Goal: Transaction & Acquisition: Purchase product/service

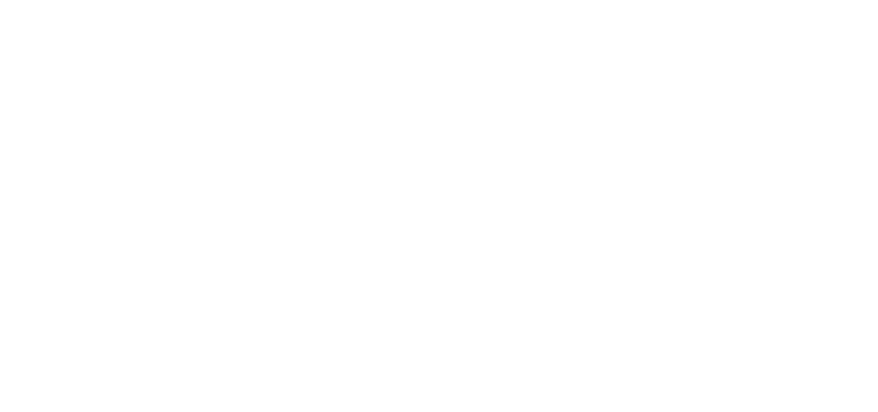
select select "**********"
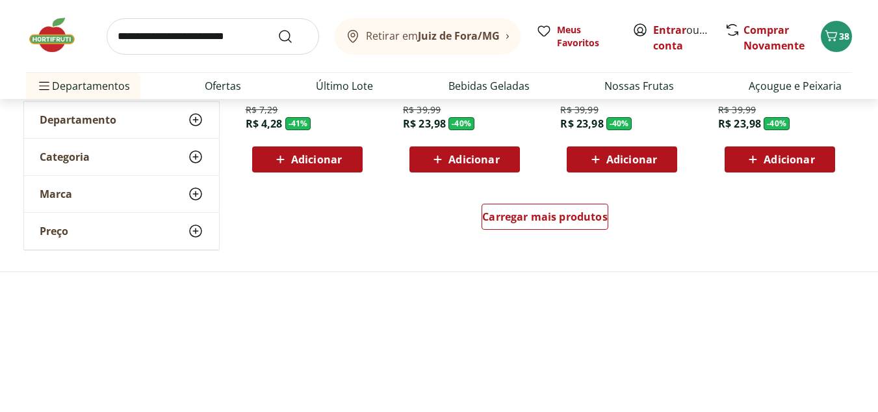
scroll to position [910, 0]
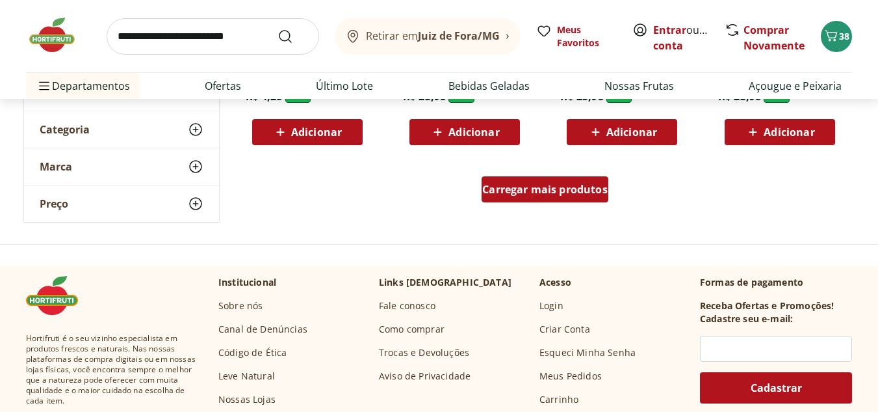
click at [549, 184] on span "Carregar mais produtos" at bounding box center [544, 189] width 125 height 10
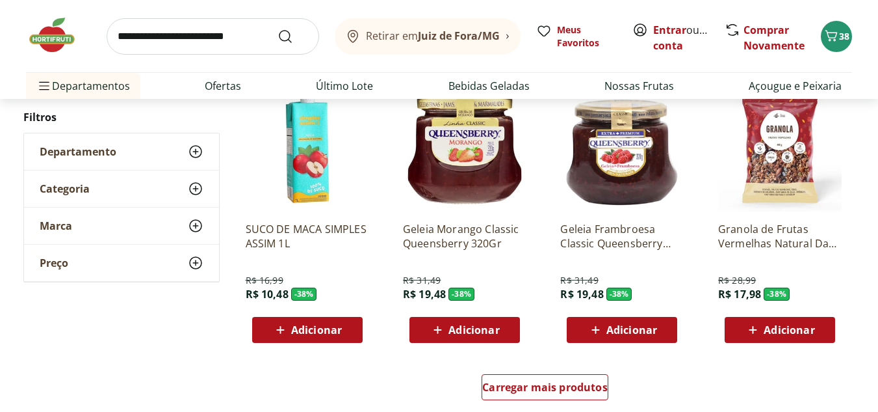
scroll to position [1625, 0]
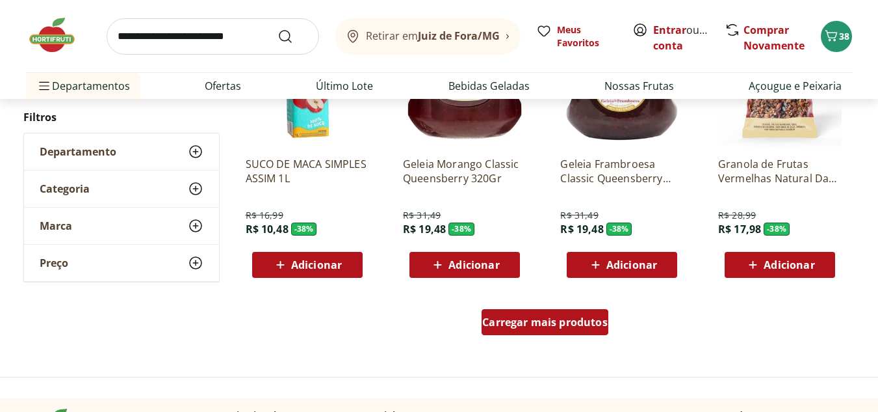
click at [553, 318] on span "Carregar mais produtos" at bounding box center [544, 322] width 125 height 10
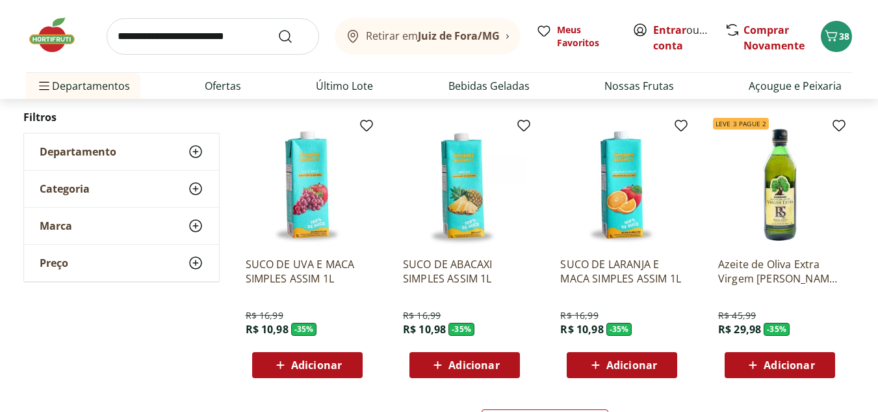
scroll to position [2406, 0]
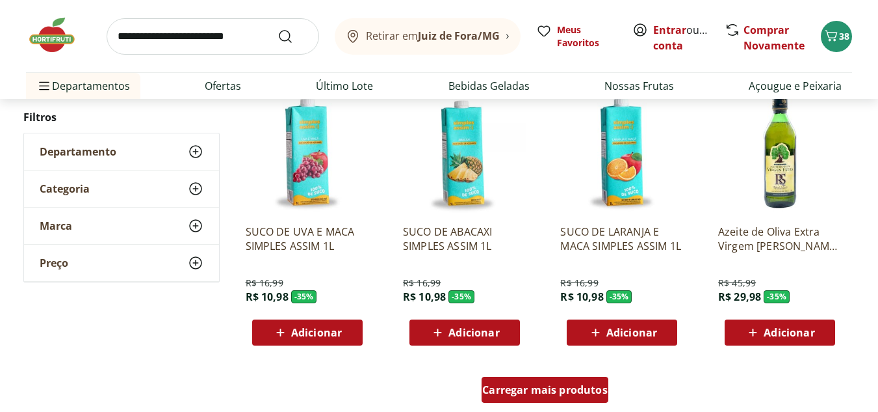
click at [544, 399] on div "Carregar mais produtos" at bounding box center [545, 389] width 127 height 26
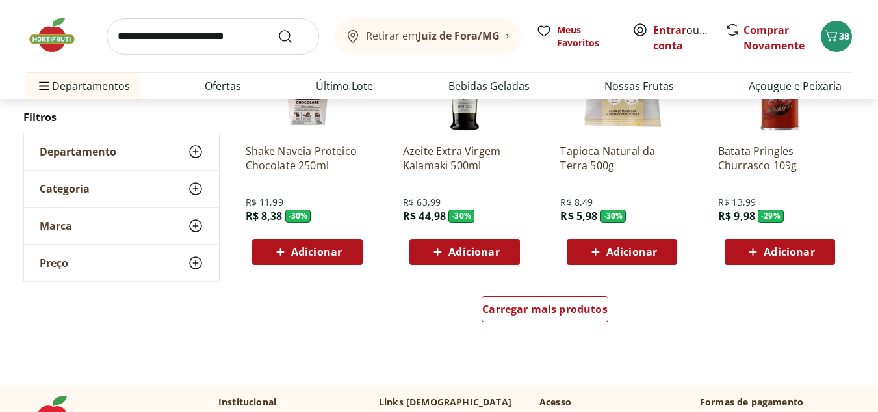
scroll to position [3381, 0]
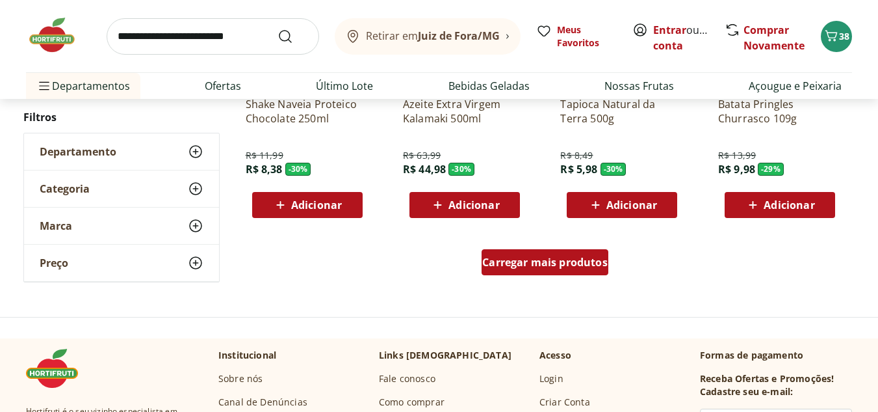
click at [548, 270] on div "Carregar mais produtos" at bounding box center [545, 262] width 127 height 26
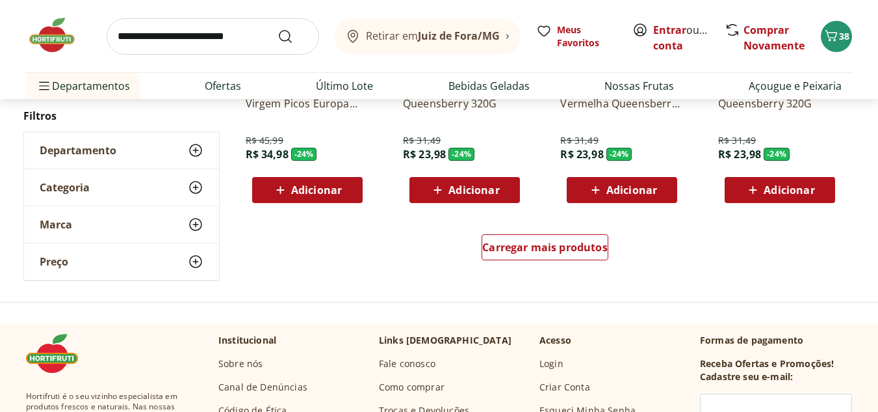
scroll to position [4291, 0]
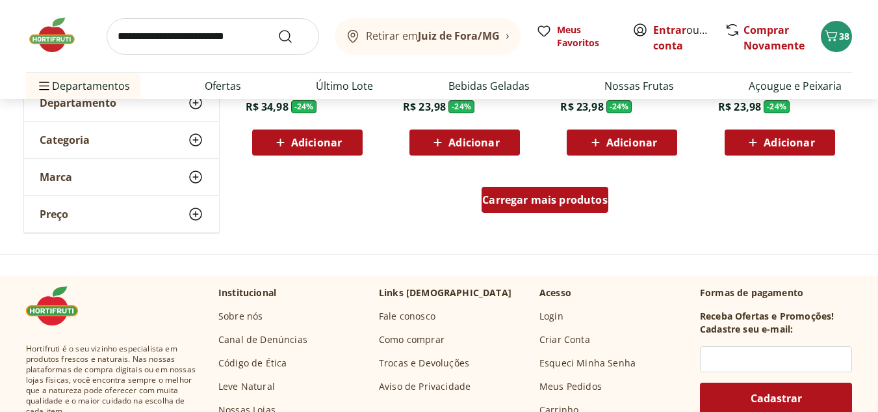
click at [536, 201] on span "Carregar mais produtos" at bounding box center [544, 199] width 125 height 10
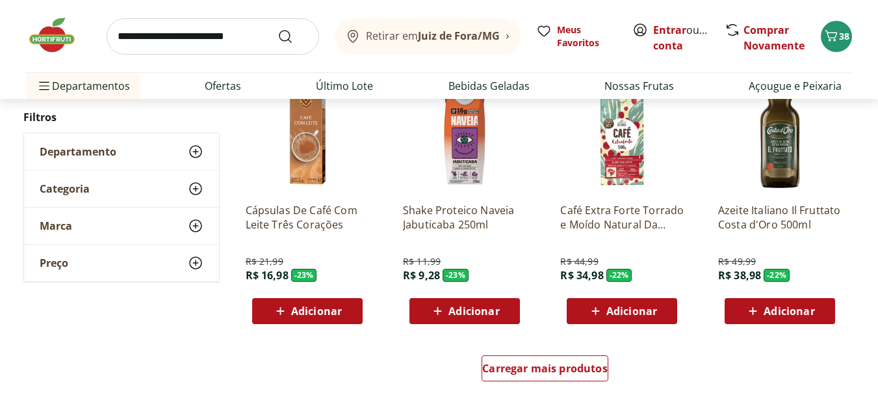
scroll to position [5006, 0]
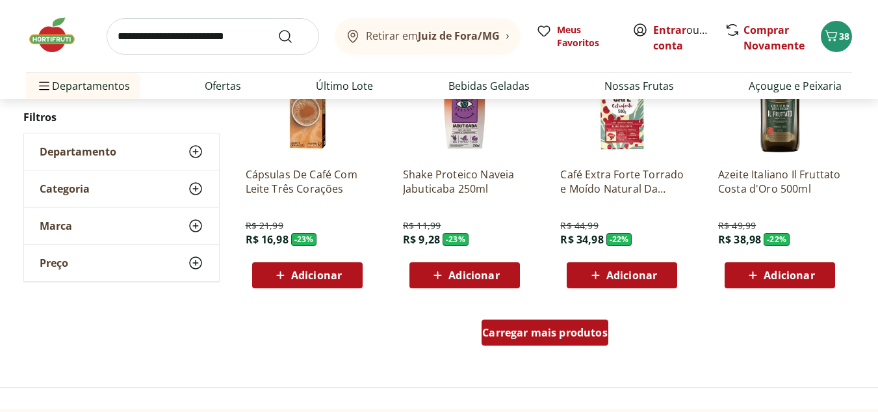
click at [566, 334] on span "Carregar mais produtos" at bounding box center [544, 332] width 125 height 10
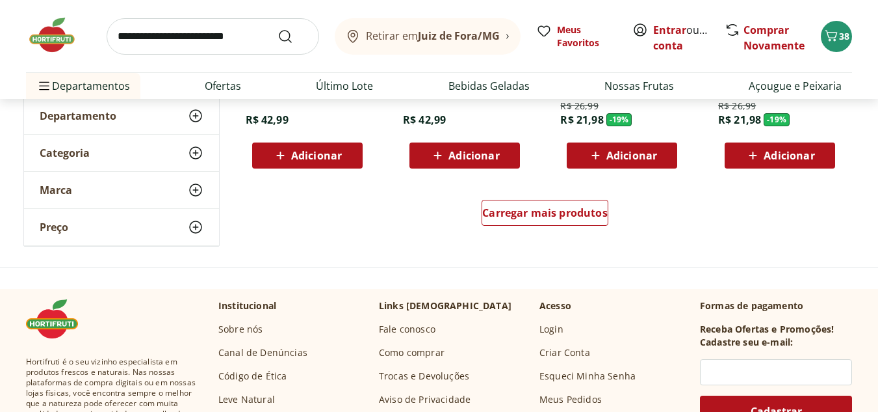
scroll to position [5981, 0]
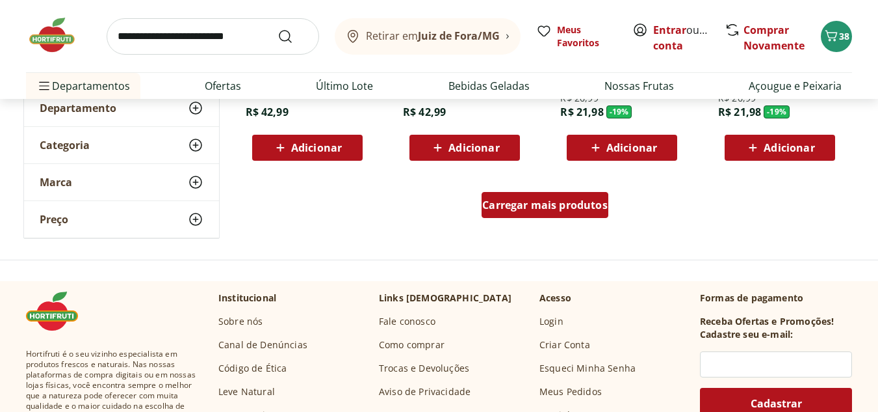
click at [519, 203] on span "Carregar mais produtos" at bounding box center [544, 205] width 125 height 10
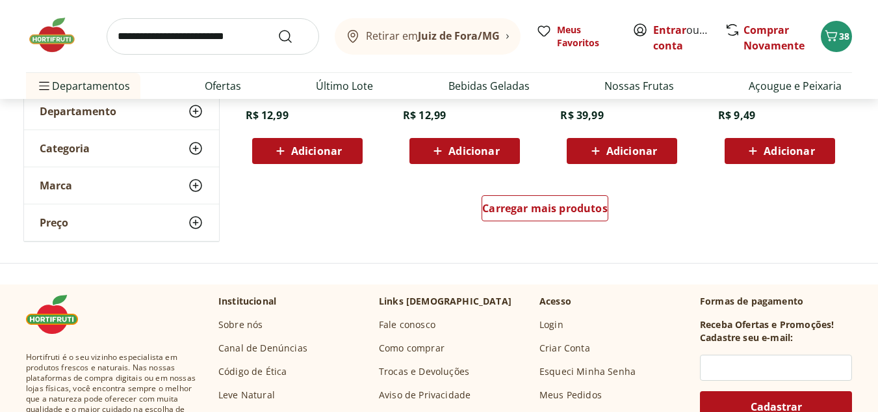
scroll to position [6827, 0]
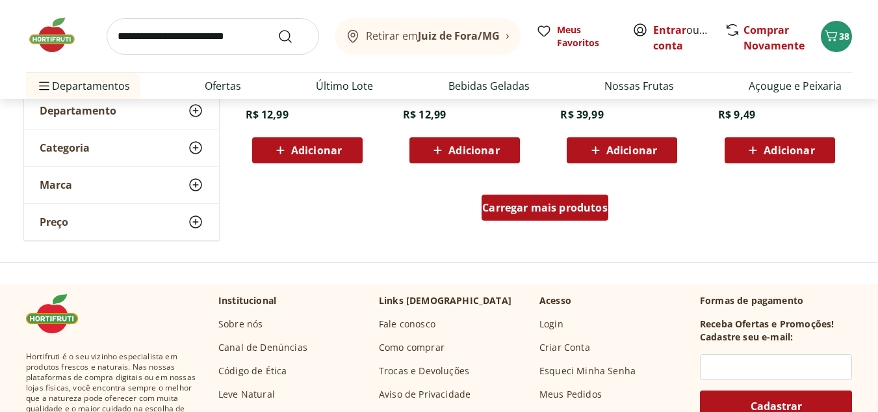
click at [536, 215] on div "Carregar mais produtos" at bounding box center [545, 207] width 127 height 26
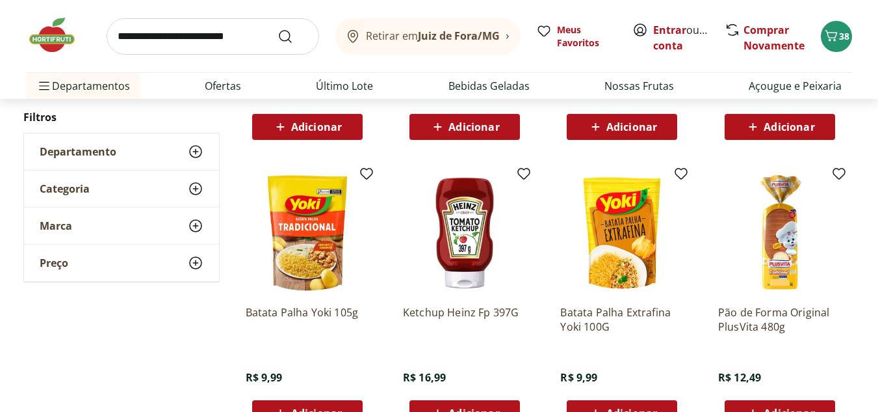
scroll to position [7607, 0]
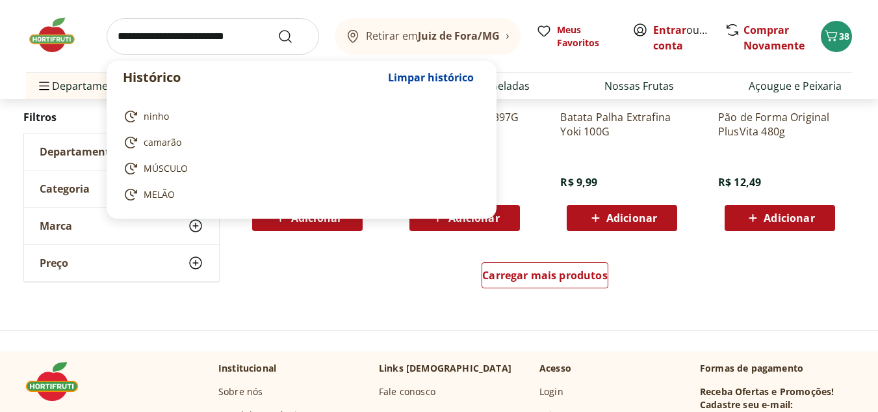
click at [209, 46] on input "search" at bounding box center [213, 36] width 213 height 36
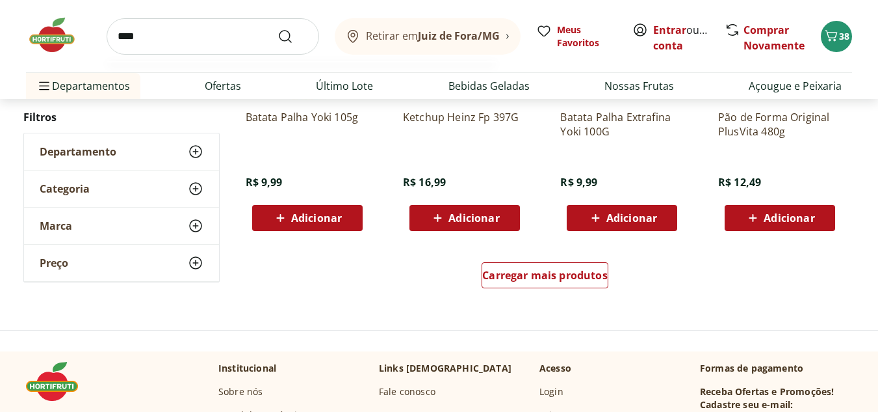
type input "****"
click at [278, 29] on button "Submit Search" at bounding box center [293, 37] width 31 height 16
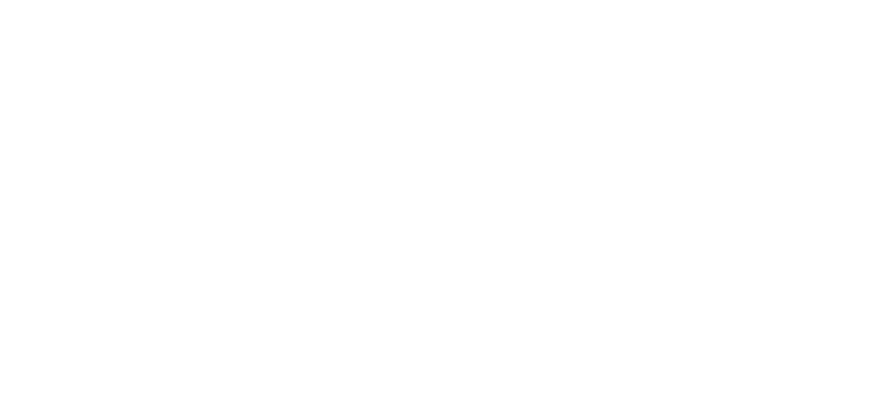
select select "**********"
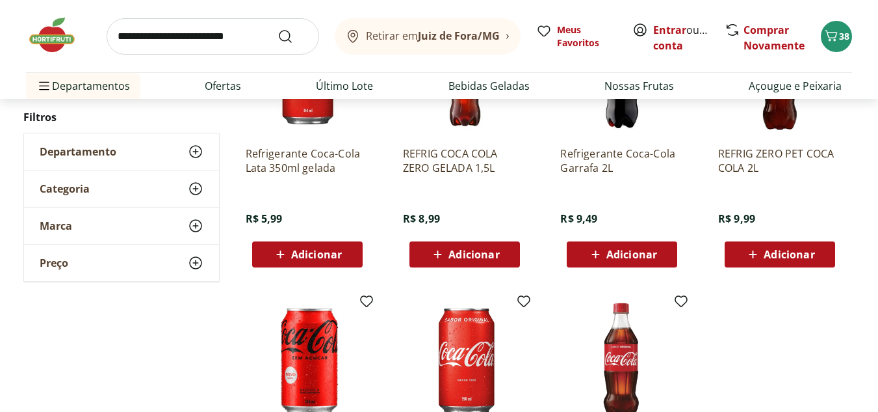
scroll to position [520, 0]
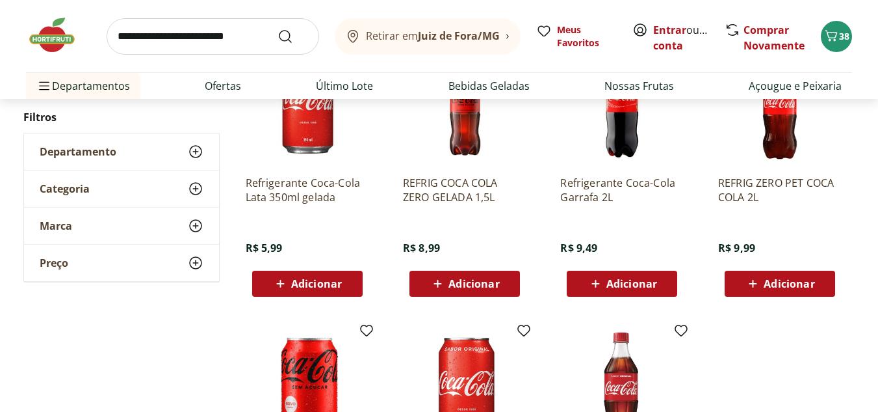
click at [603, 289] on icon at bounding box center [596, 284] width 16 height 16
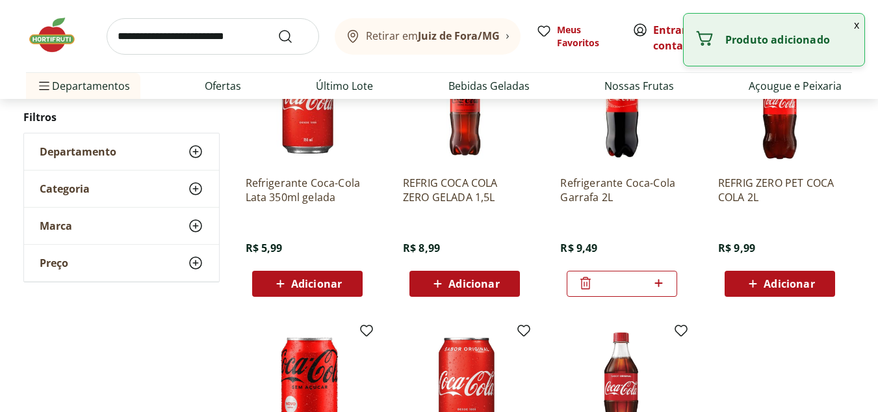
click at [663, 280] on icon at bounding box center [659, 283] width 16 height 16
type input "*"
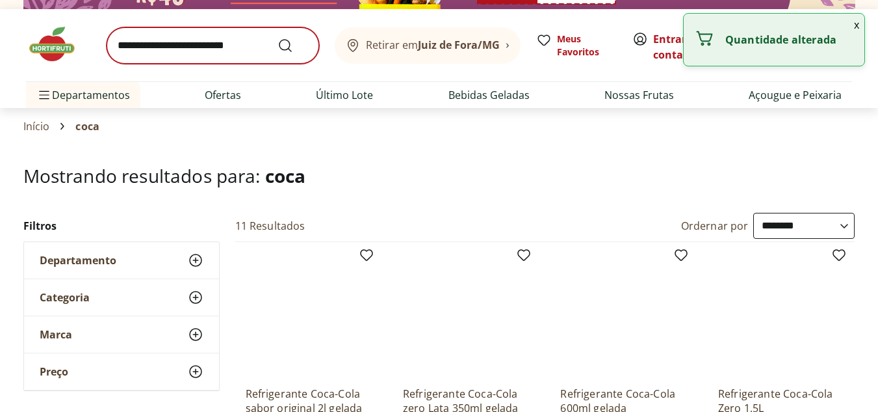
scroll to position [0, 0]
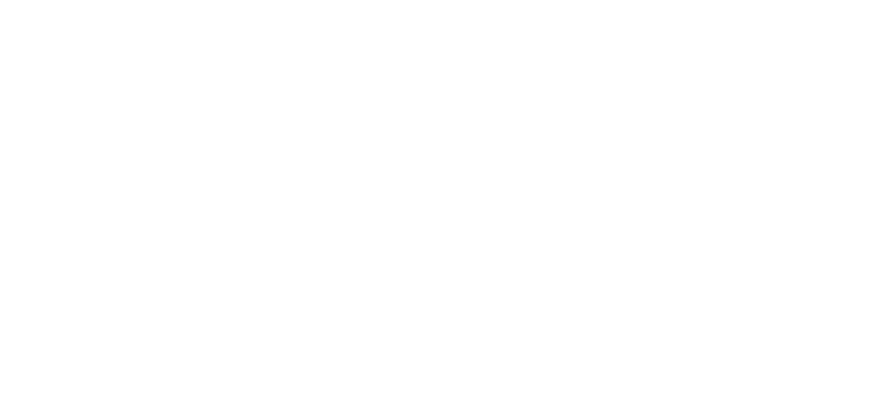
select select "**********"
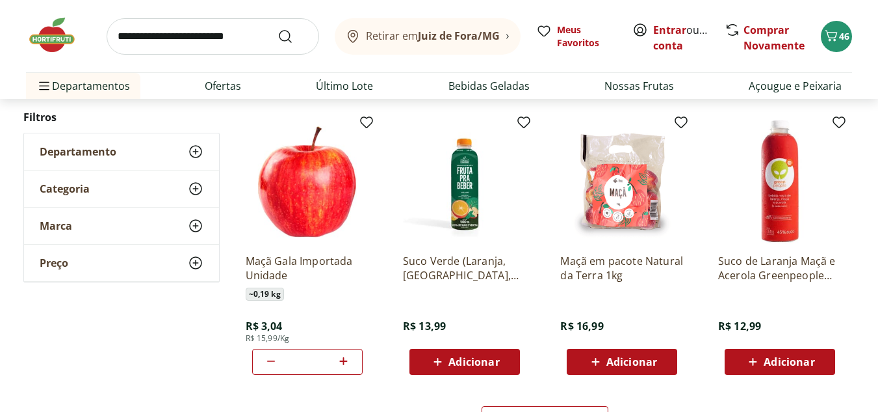
scroll to position [780, 0]
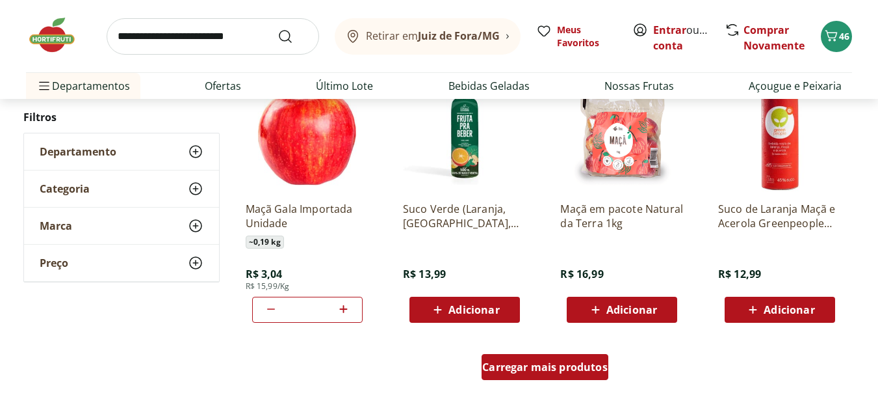
click at [556, 364] on span "Carregar mais produtos" at bounding box center [544, 366] width 125 height 10
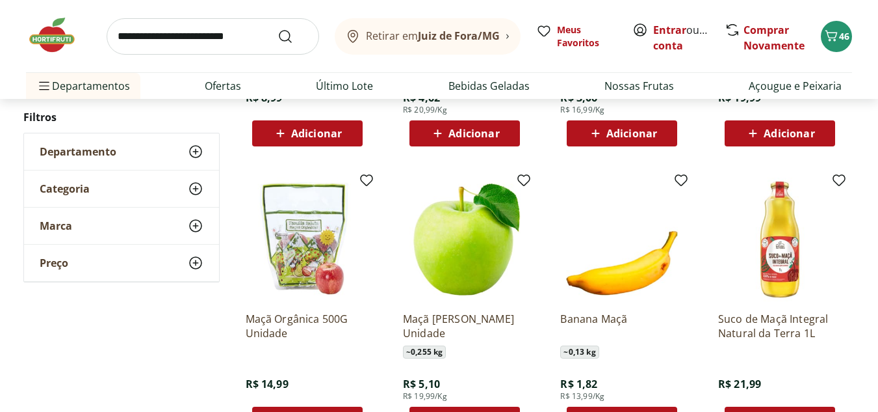
scroll to position [1235, 0]
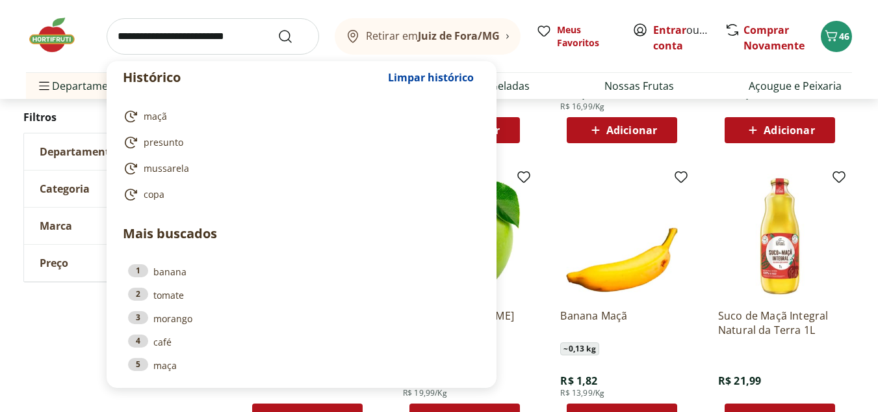
click at [162, 30] on input "search" at bounding box center [213, 36] width 213 height 36
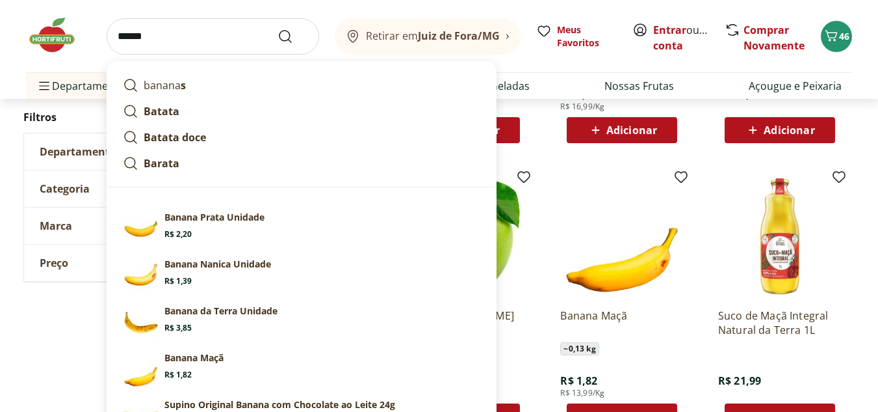
type input "******"
click at [278, 29] on button "Submit Search" at bounding box center [293, 37] width 31 height 16
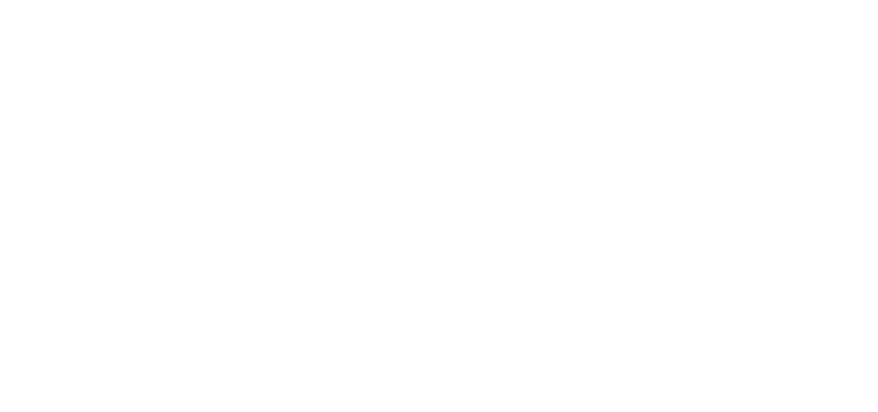
select select "**********"
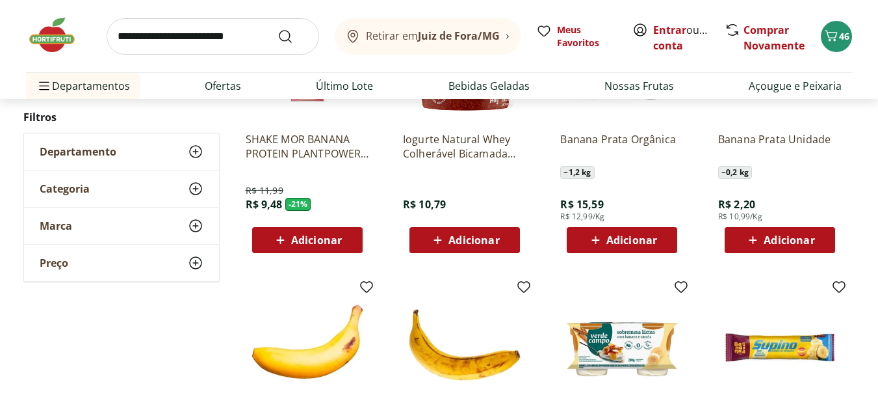
scroll to position [520, 0]
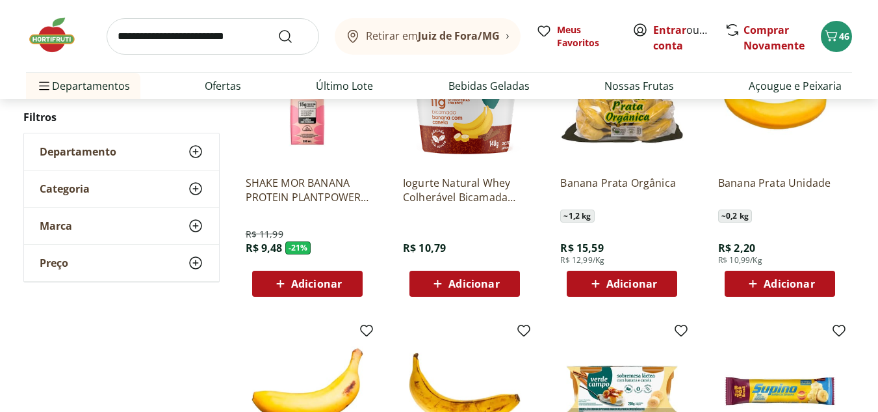
click at [772, 280] on span "Adicionar" at bounding box center [789, 283] width 51 height 10
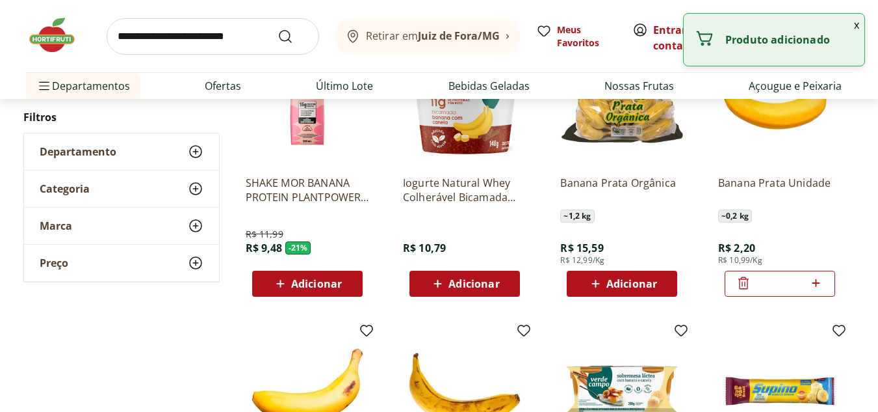
click at [820, 284] on icon at bounding box center [816, 283] width 16 height 16
click at [819, 284] on icon at bounding box center [816, 283] width 16 height 16
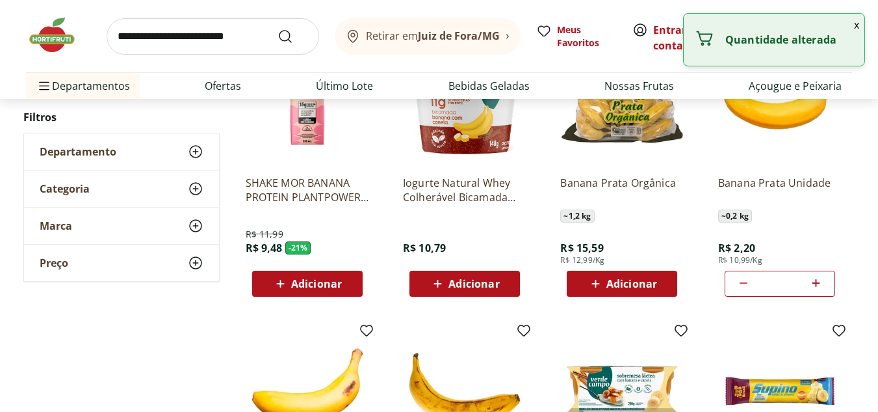
click at [819, 284] on icon at bounding box center [816, 283] width 16 height 16
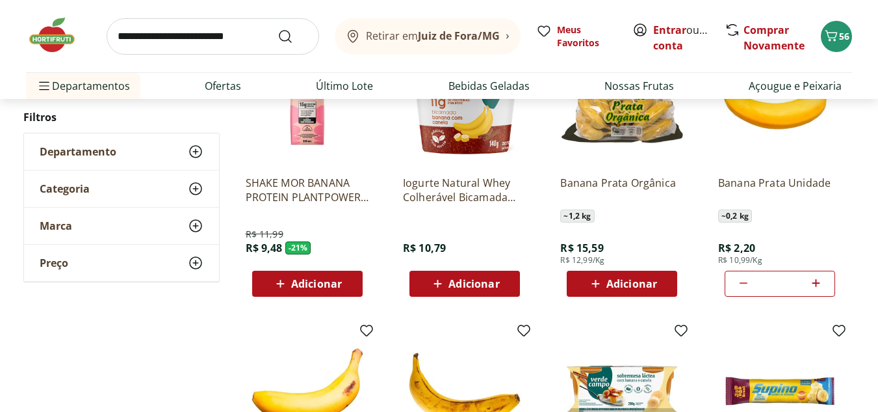
click at [744, 283] on icon at bounding box center [744, 282] width 8 height 1
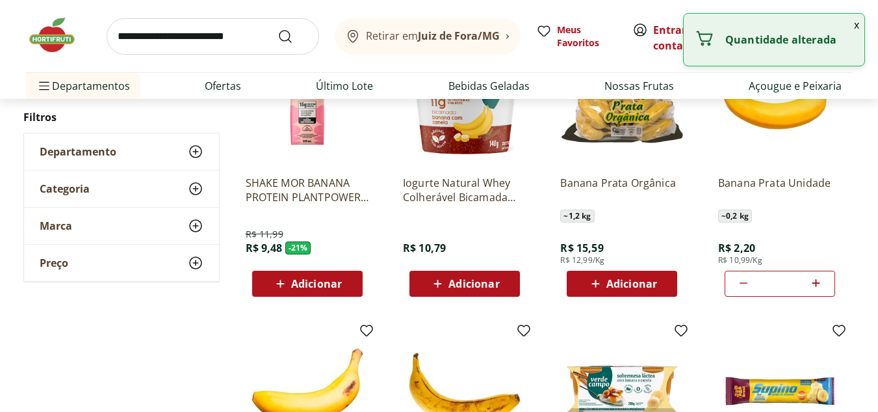
click at [744, 283] on icon at bounding box center [744, 282] width 8 height 1
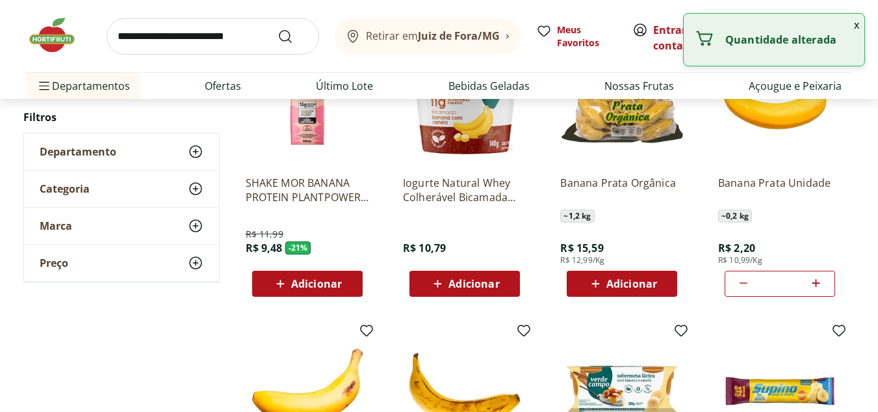
click at [744, 283] on icon at bounding box center [744, 282] width 8 height 1
type input "*"
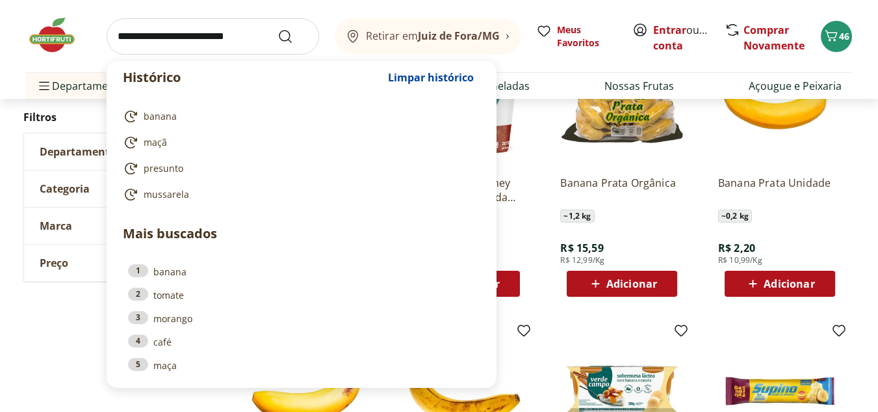
click at [130, 36] on input "search" at bounding box center [213, 36] width 213 height 36
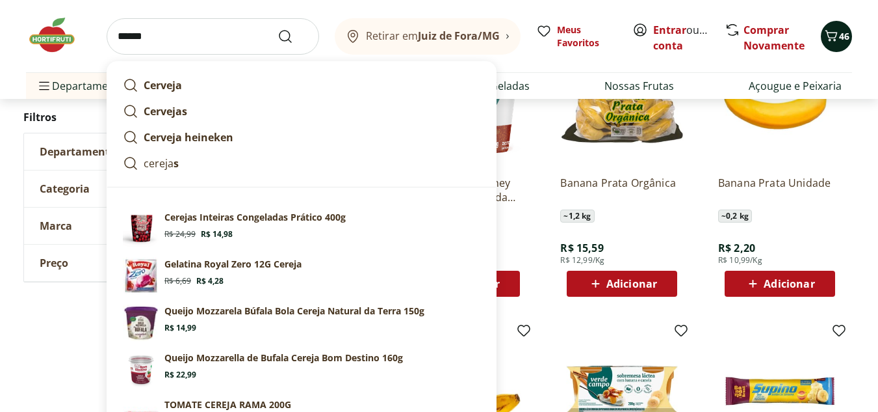
type input "******"
click at [278, 29] on button "Submit Search" at bounding box center [293, 37] width 31 height 16
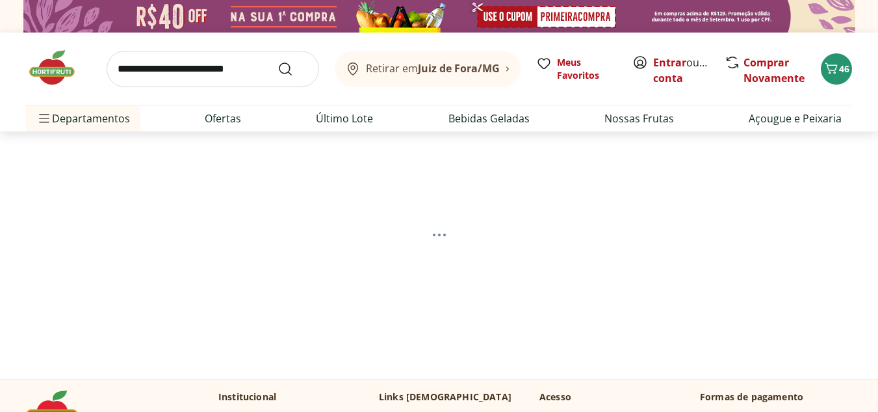
select select "**********"
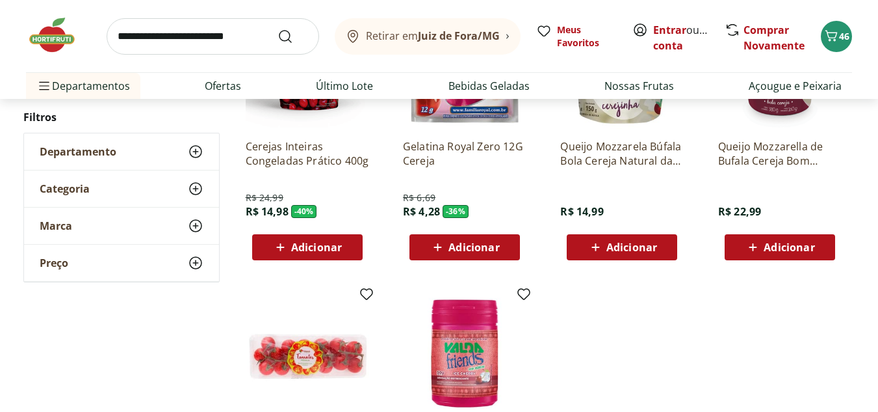
scroll to position [325, 0]
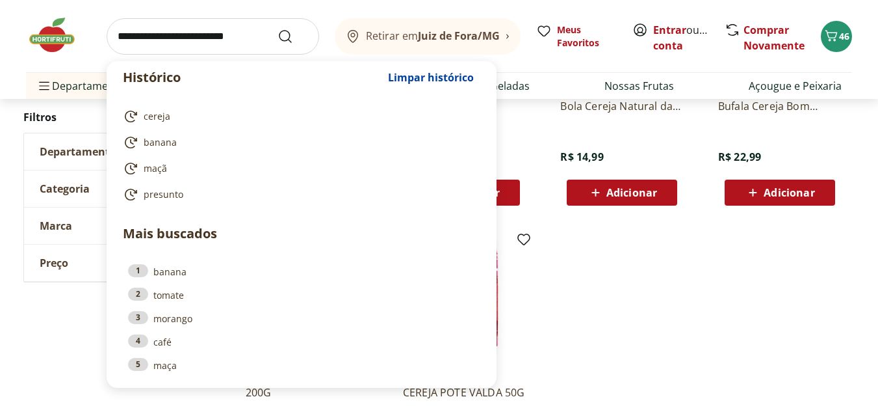
click at [193, 36] on input "search" at bounding box center [213, 36] width 213 height 36
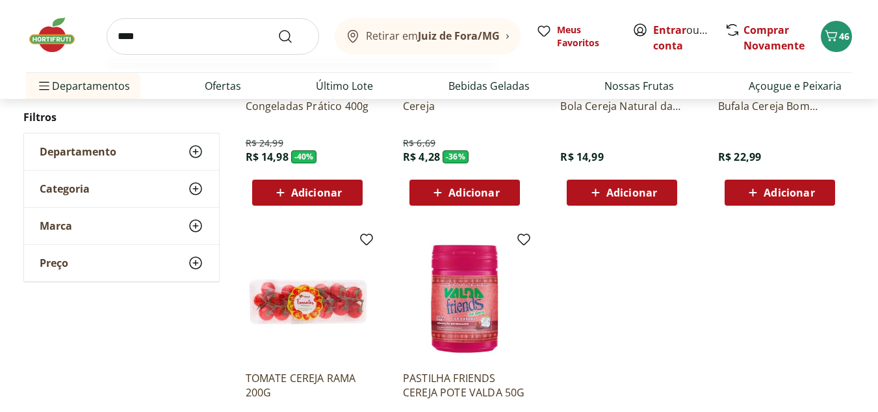
type input "****"
click at [278, 29] on button "Submit Search" at bounding box center [293, 37] width 31 height 16
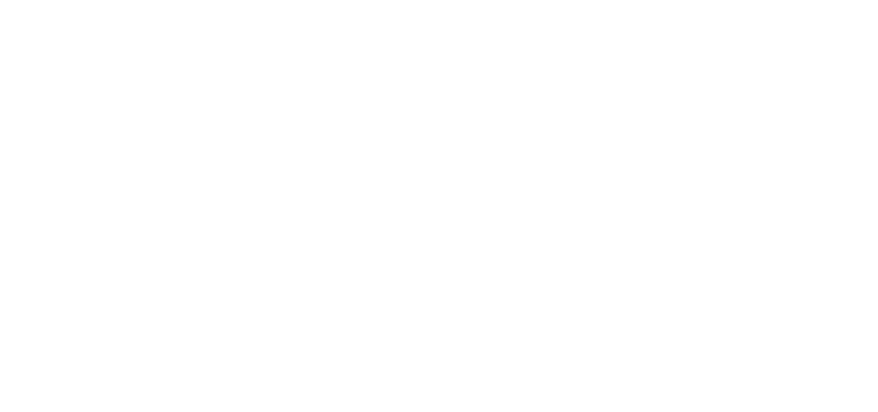
select select "**********"
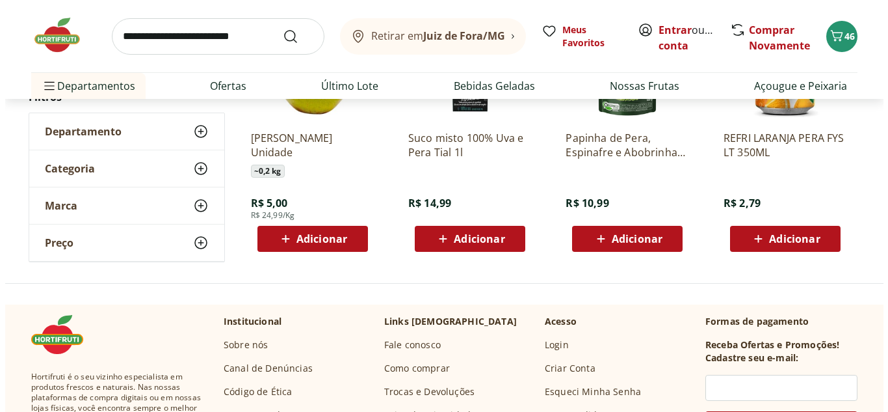
scroll to position [650, 0]
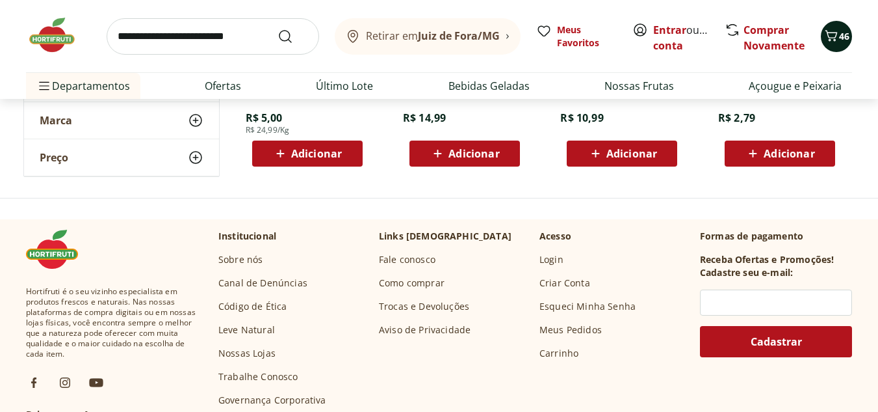
click at [843, 34] on span "46" at bounding box center [844, 36] width 10 height 12
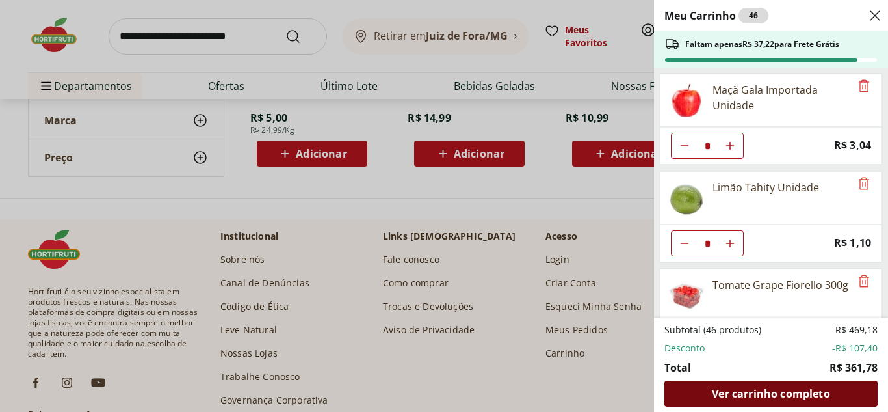
click at [737, 391] on span "Ver carrinho completo" at bounding box center [771, 393] width 118 height 10
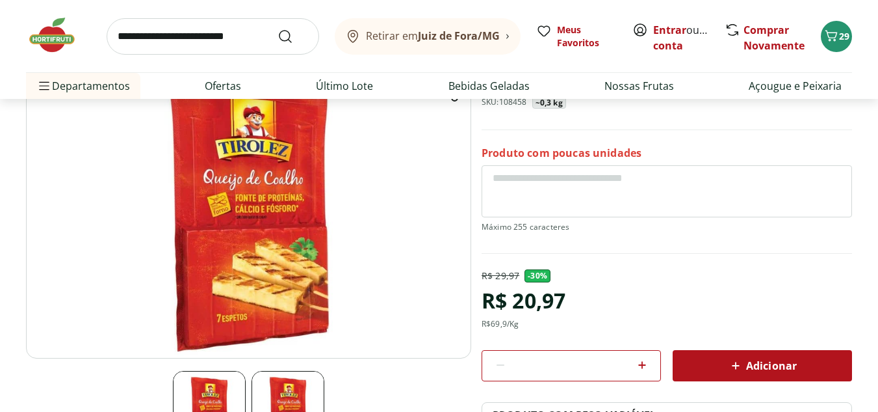
scroll to position [130, 0]
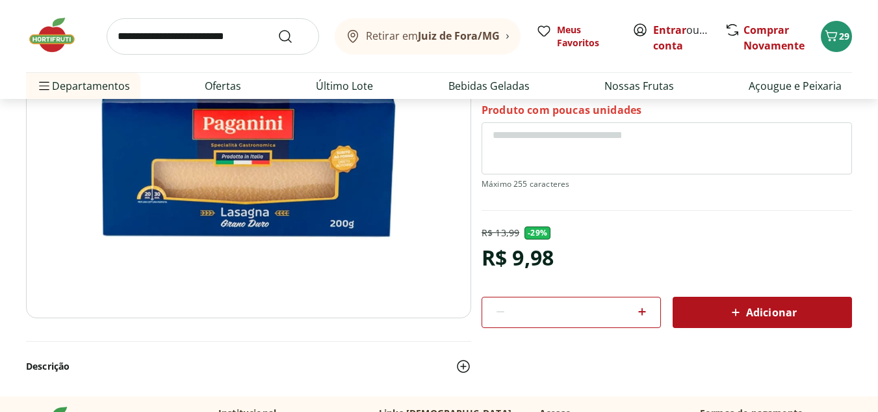
scroll to position [130, 0]
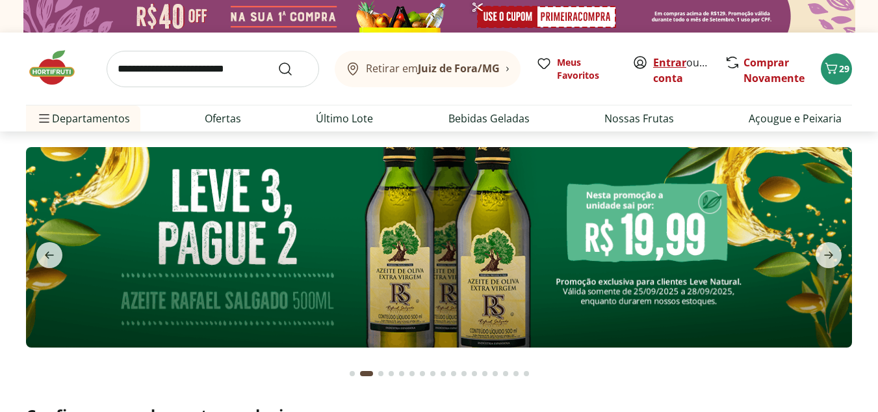
click at [666, 60] on link "Entrar" at bounding box center [669, 62] width 33 height 14
type input "*"
click at [836, 73] on icon "Carrinho" at bounding box center [832, 68] width 16 height 16
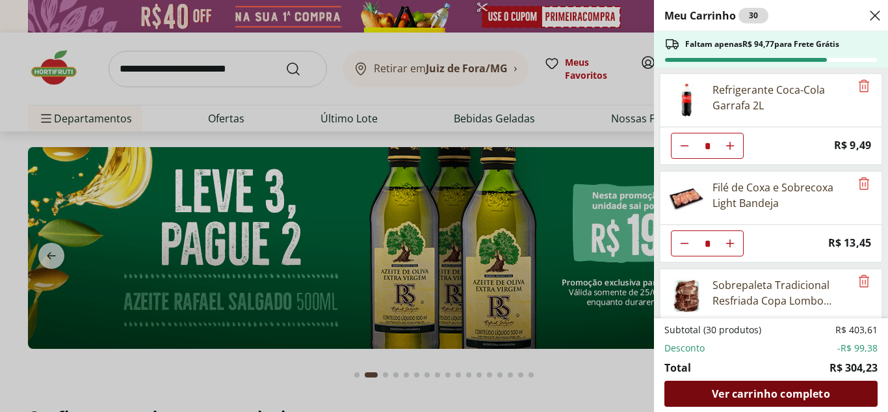
click at [804, 397] on span "Ver carrinho completo" at bounding box center [771, 393] width 118 height 10
